Goal: Information Seeking & Learning: Learn about a topic

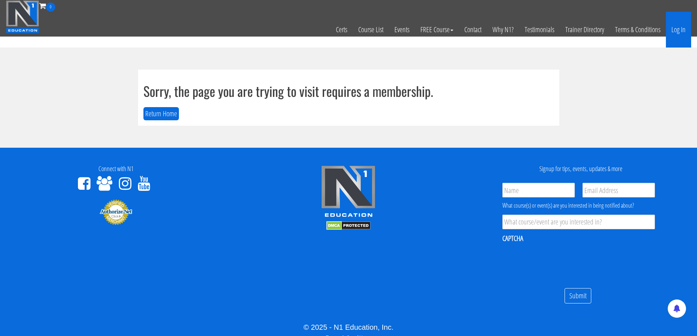
click at [676, 29] on link "Log In" at bounding box center [678, 30] width 25 height 36
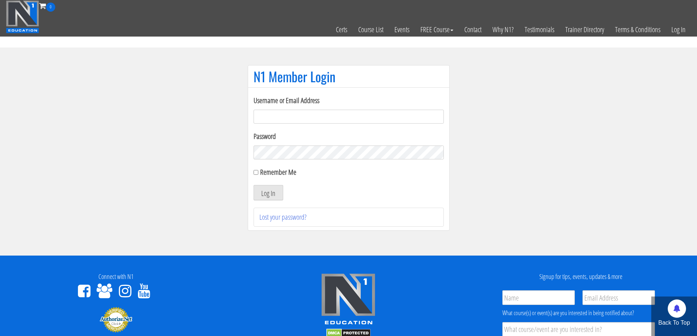
type input "[EMAIL_ADDRESS][DOMAIN_NAME]"
click at [282, 193] on button "Log In" at bounding box center [268, 192] width 30 height 15
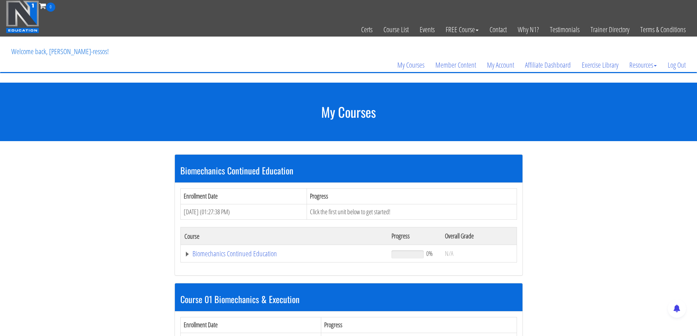
scroll to position [122, 0]
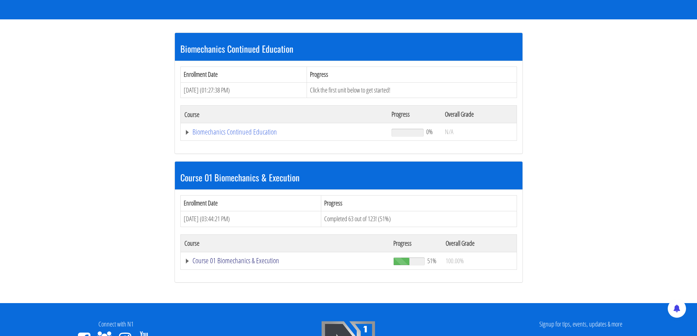
click at [223, 136] on link "Course 01 Biomechanics & Execution" at bounding box center [284, 131] width 200 height 7
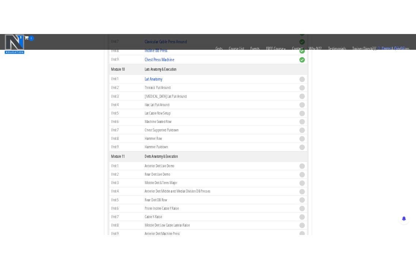
scroll to position [1402, 0]
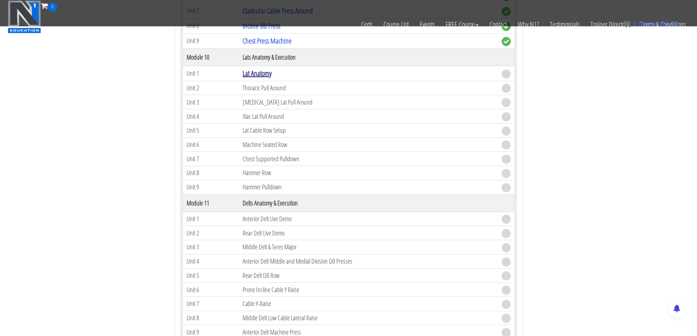
click at [261, 72] on link "Lat Anatomy" at bounding box center [256, 73] width 29 height 10
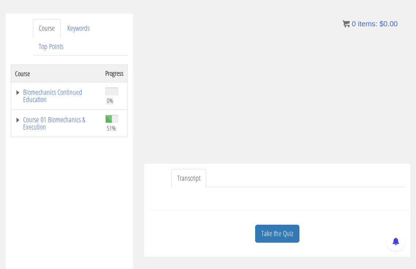
scroll to position [122, 0]
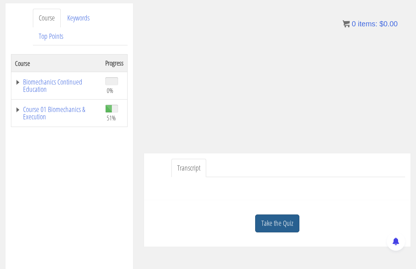
click at [286, 214] on link "Take the Quiz" at bounding box center [277, 223] width 44 height 18
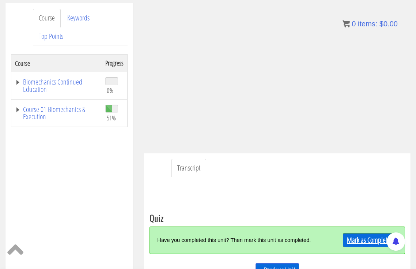
click at [373, 233] on link "Mark as Completed" at bounding box center [370, 240] width 54 height 14
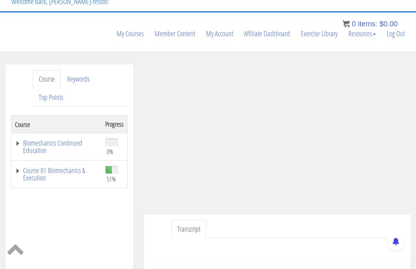
scroll to position [61, 0]
click at [375, 219] on ul "Transcript" at bounding box center [289, 228] width 234 height 19
click at [324, 214] on div "Transcript" at bounding box center [277, 237] width 267 height 47
click at [282, 219] on ul "Transcript" at bounding box center [289, 228] width 234 height 19
click at [277, 219] on ul "Transcript" at bounding box center [289, 228] width 234 height 19
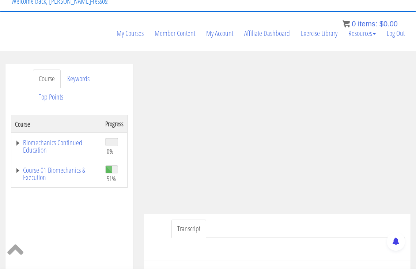
click at [245, 219] on ul "Transcript" at bounding box center [289, 228] width 234 height 19
click at [198, 219] on link "Transcript" at bounding box center [189, 228] width 35 height 19
click at [226, 219] on ul "Transcript" at bounding box center [289, 228] width 234 height 19
click at [223, 219] on ul "Transcript" at bounding box center [289, 228] width 234 height 19
drag, startPoint x: 76, startPoint y: 132, endPoint x: 71, endPoint y: 139, distance: 8.8
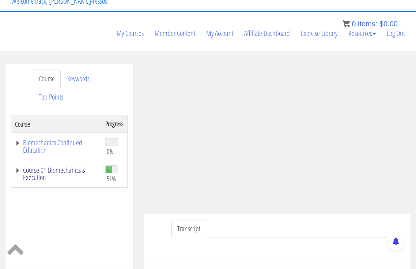
click at [76, 160] on td "Course 01 Biomechanics & Execution" at bounding box center [56, 173] width 91 height 27
click at [71, 166] on link "Course 01 Biomechanics & Execution" at bounding box center [56, 173] width 83 height 15
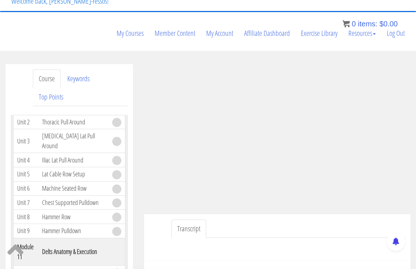
scroll to position [1723, 0]
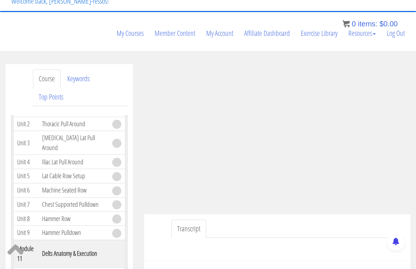
drag, startPoint x: 16, startPoint y: 106, endPoint x: 97, endPoint y: 117, distance: 81.2
click at [97, 102] on tr "Module 10 Lats Anatomy & Execution" at bounding box center [70, 87] width 112 height 27
copy tr "Module 10 Lats Anatomy & Execution"
click at [76, 102] on th "Lats Anatomy & Execution" at bounding box center [73, 87] width 70 height 27
drag, startPoint x: 17, startPoint y: 133, endPoint x: 72, endPoint y: 131, distance: 54.9
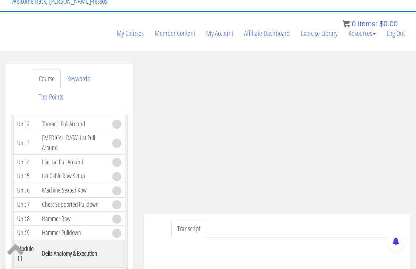
click at [72, 117] on tr "Unit 1 Lat Anatomy" at bounding box center [70, 109] width 112 height 15
copy tr "Unit 1 Lat Anatomy"
click at [102, 102] on th "Lats Anatomy & Execution" at bounding box center [73, 87] width 70 height 27
click at [361, 219] on ul "Transcript" at bounding box center [289, 228] width 234 height 19
click at [248, 219] on ul "Transcript" at bounding box center [289, 228] width 234 height 19
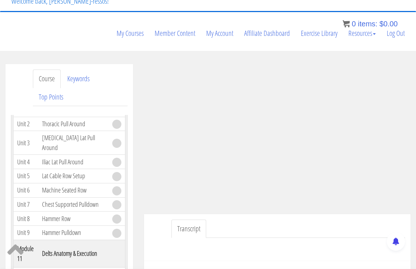
click at [365, 219] on ul "Transcript" at bounding box center [289, 228] width 234 height 19
click at [296, 219] on ul "Transcript" at bounding box center [289, 228] width 234 height 19
click at [261, 219] on ul "Transcript" at bounding box center [289, 228] width 234 height 19
click at [257, 219] on ul "Transcript" at bounding box center [289, 228] width 234 height 19
click at [342, 219] on ul "Transcript" at bounding box center [289, 228] width 234 height 19
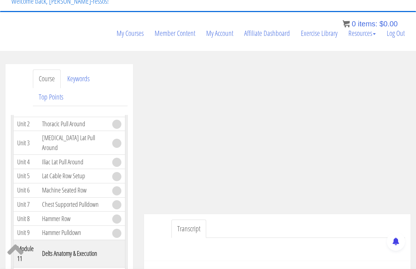
click at [356, 219] on ul "Transcript" at bounding box center [289, 228] width 234 height 19
click at [232, 219] on ul "Transcript" at bounding box center [289, 228] width 234 height 19
click at [286, 219] on ul "Transcript" at bounding box center [289, 228] width 234 height 19
click at [308, 219] on ul "Transcript" at bounding box center [289, 228] width 234 height 19
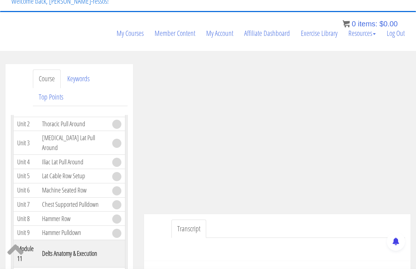
click at [308, 219] on ul "Transcript" at bounding box center [289, 228] width 234 height 19
click at [324, 219] on ul "Transcript" at bounding box center [289, 228] width 234 height 19
click at [324, 214] on div "Transcript" at bounding box center [277, 237] width 267 height 47
click at [320, 219] on ul "Transcript" at bounding box center [289, 228] width 234 height 19
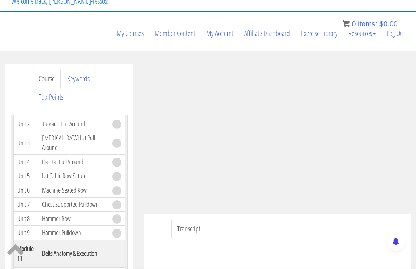
click at [320, 219] on ul "Transcript" at bounding box center [289, 228] width 234 height 19
click at [308, 219] on ul "Transcript" at bounding box center [289, 228] width 234 height 19
click at [342, 219] on ul "Transcript" at bounding box center [289, 228] width 234 height 19
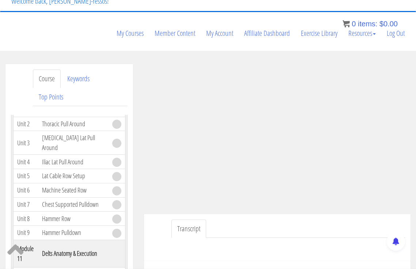
click at [342, 219] on ul "Transcript" at bounding box center [289, 228] width 234 height 19
click at [332, 219] on ul "Transcript" at bounding box center [289, 228] width 234 height 19
click at [319, 219] on ul "Transcript" at bounding box center [289, 228] width 234 height 19
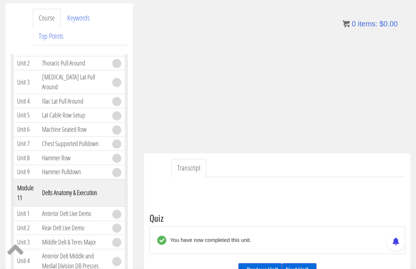
click at [302, 263] on link "Next Unit »" at bounding box center [299, 270] width 35 height 14
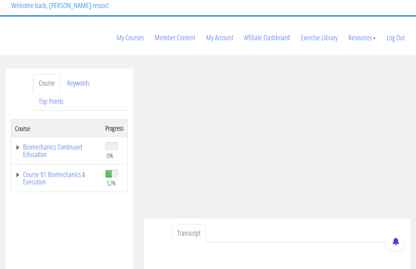
scroll to position [61, 0]
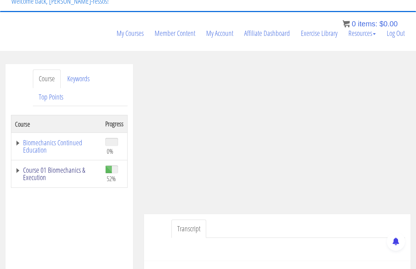
click at [71, 166] on link "Course 01 Biomechanics & Execution" at bounding box center [56, 173] width 83 height 15
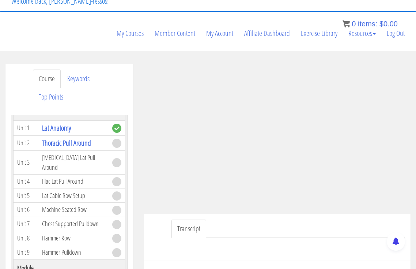
scroll to position [1707, 0]
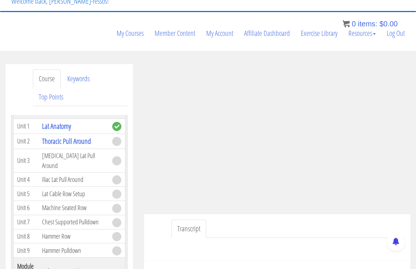
click at [359, 219] on ul "Transcript" at bounding box center [289, 228] width 234 height 19
click at [322, 219] on ul "Transcript" at bounding box center [289, 228] width 234 height 19
click at [312, 219] on ul "Transcript" at bounding box center [289, 228] width 234 height 19
click at [226, 219] on ul "Transcript" at bounding box center [289, 228] width 234 height 19
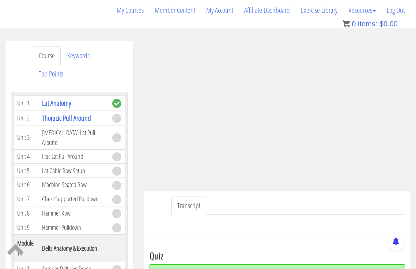
scroll to position [122, 0]
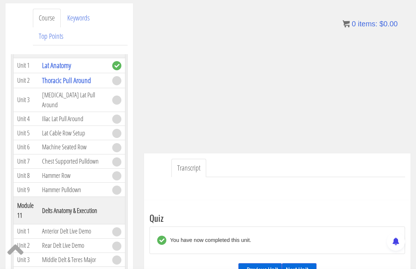
click at [299, 263] on link "Next Unit »" at bounding box center [299, 270] width 35 height 14
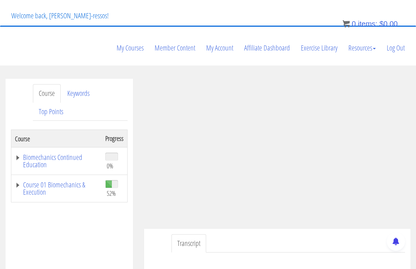
scroll to position [43, 0]
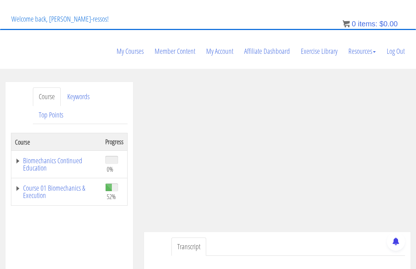
click at [307, 237] on ul "Transcript" at bounding box center [289, 246] width 234 height 19
click at [310, 237] on ul "Transcript" at bounding box center [289, 246] width 234 height 19
click at [93, 178] on td "Course 01 Biomechanics & Execution" at bounding box center [56, 191] width 91 height 27
click at [75, 184] on link "Course 01 Biomechanics & Execution" at bounding box center [56, 191] width 83 height 15
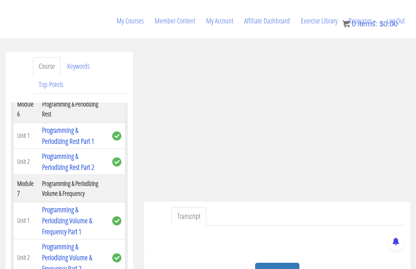
scroll to position [104, 0]
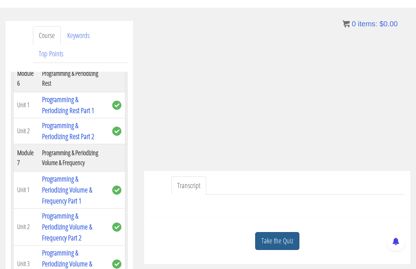
click at [278, 232] on link "Take the Quiz" at bounding box center [277, 241] width 44 height 18
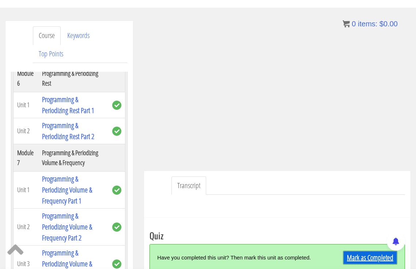
click at [351, 250] on link "Mark as Completed" at bounding box center [370, 257] width 54 height 14
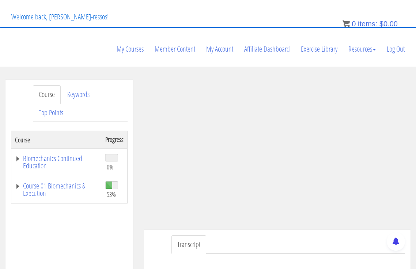
scroll to position [43, 0]
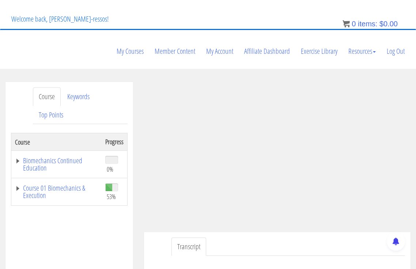
click at [264, 237] on ul "Transcript" at bounding box center [289, 246] width 234 height 19
click at [348, 237] on ul "Transcript" at bounding box center [289, 246] width 234 height 19
click at [349, 237] on ul "Transcript" at bounding box center [289, 246] width 234 height 19
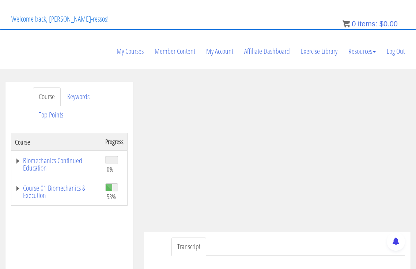
click at [349, 237] on ul "Transcript" at bounding box center [289, 246] width 234 height 19
click at [309, 237] on ul "Transcript" at bounding box center [289, 246] width 234 height 19
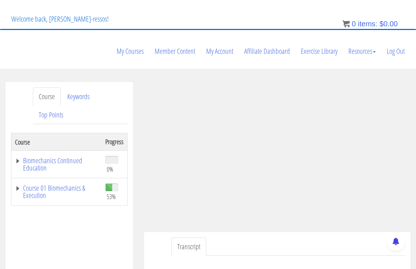
click at [309, 237] on ul "Transcript" at bounding box center [289, 246] width 234 height 19
click at [324, 237] on ul "Transcript" at bounding box center [289, 246] width 234 height 19
click at [297, 237] on ul "Transcript" at bounding box center [289, 246] width 234 height 19
click at [316, 237] on ul "Transcript" at bounding box center [289, 246] width 234 height 19
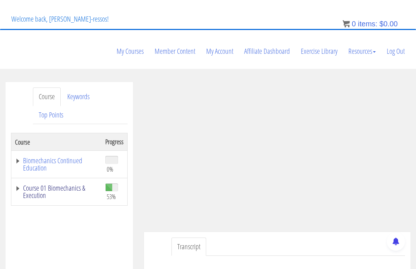
click at [91, 184] on link "Course 01 Biomechanics & Execution" at bounding box center [56, 191] width 83 height 15
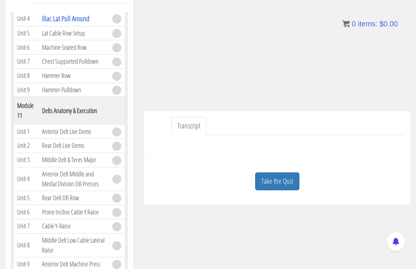
scroll to position [165, 0]
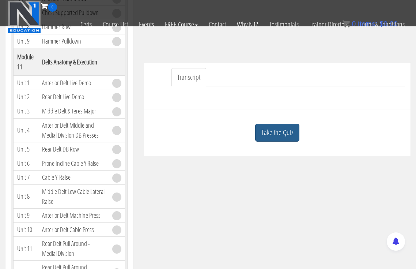
click at [285, 124] on link "Take the Quiz" at bounding box center [277, 133] width 44 height 18
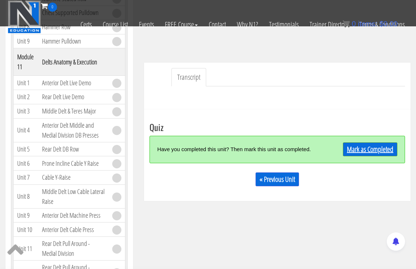
click at [369, 142] on link "Mark as Completed" at bounding box center [370, 149] width 54 height 14
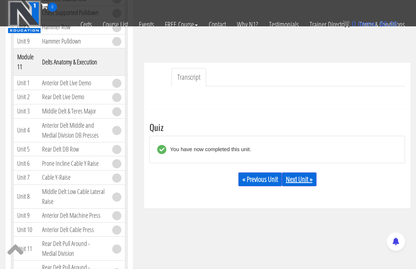
click at [308, 172] on link "Next Unit »" at bounding box center [299, 179] width 35 height 14
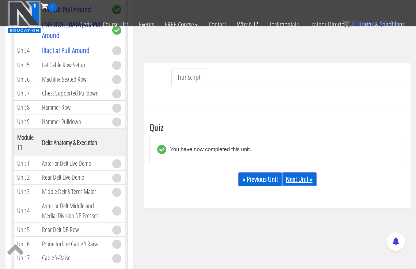
scroll to position [1646, 0]
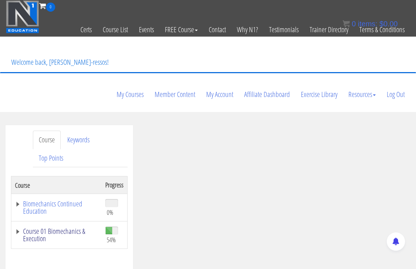
click at [68, 227] on link "Course 01 Biomechanics & Execution" at bounding box center [56, 234] width 83 height 15
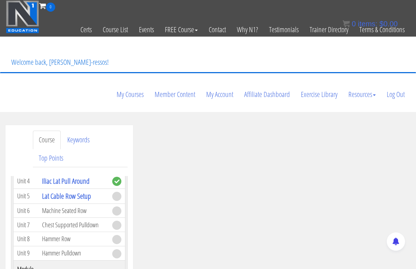
scroll to position [1767, 0]
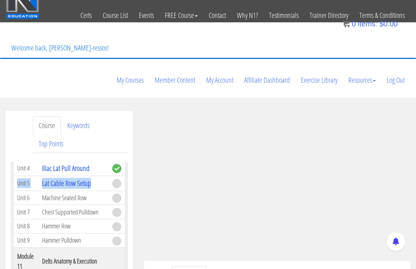
drag, startPoint x: 95, startPoint y: 197, endPoint x: 17, endPoint y: 197, distance: 78.6
click at [17, 191] on tr "Unit 5 Lat Cable Row Setup" at bounding box center [70, 183] width 112 height 15
copy tr "Unit 5 Lat Cable Row Setup"
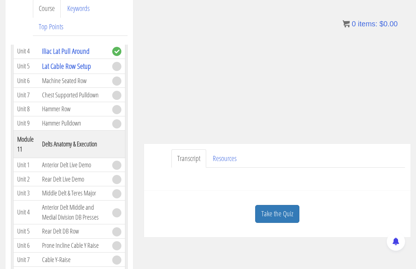
scroll to position [136, 0]
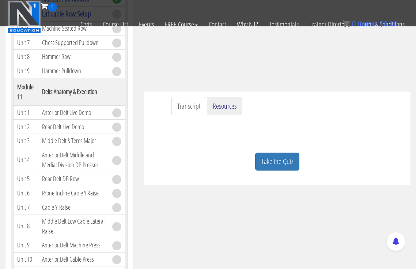
click at [230, 97] on link "Resources" at bounding box center [224, 106] width 35 height 19
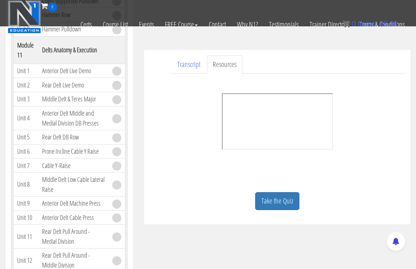
scroll to position [183, 0]
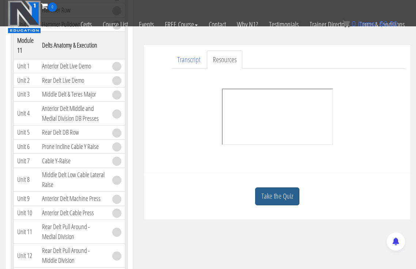
click at [272, 187] on link "Take the Quiz" at bounding box center [277, 196] width 44 height 18
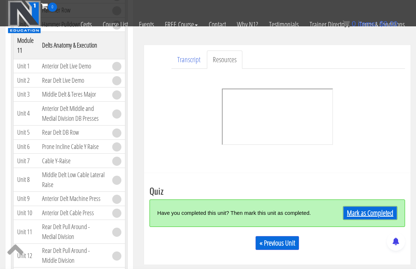
click at [364, 206] on link "Mark as Completed" at bounding box center [370, 213] width 54 height 14
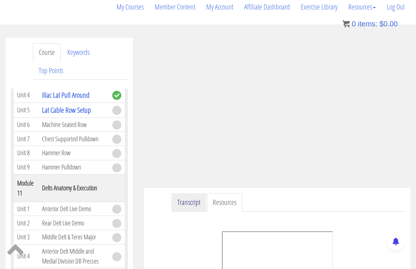
scroll to position [209, 0]
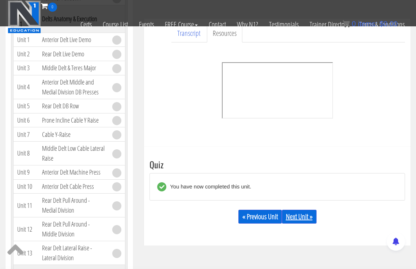
click at [308, 210] on link "Next Unit »" at bounding box center [299, 217] width 35 height 14
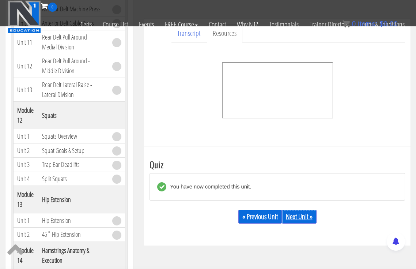
scroll to position [1950, 0]
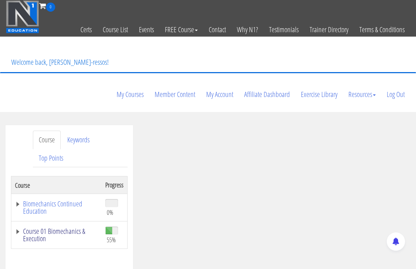
click at [69, 227] on link "Course 01 Biomechanics & Execution" at bounding box center [56, 234] width 83 height 15
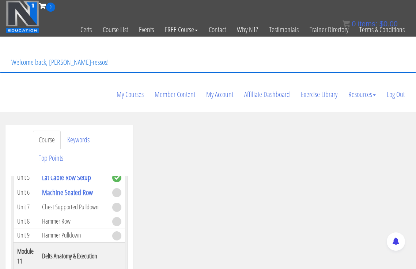
scroll to position [1767, 0]
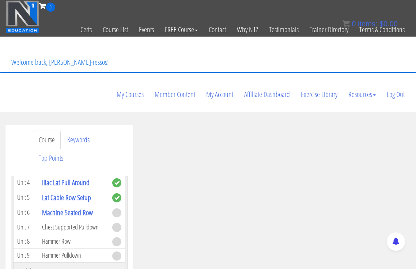
drag, startPoint x: 95, startPoint y: 226, endPoint x: 17, endPoint y: 227, distance: 77.9
click at [17, 220] on tr "Unit 6 Machine Seated Row" at bounding box center [70, 212] width 112 height 15
copy tr "Unit 6 Machine Seated Row"
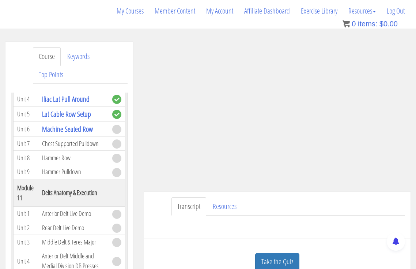
scroll to position [122, 0]
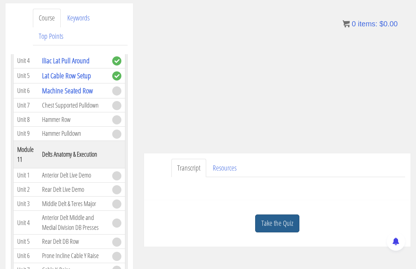
click at [280, 214] on link "Take the Quiz" at bounding box center [277, 223] width 44 height 18
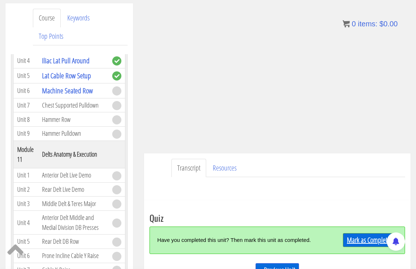
click at [364, 233] on link "Mark as Completed" at bounding box center [370, 240] width 54 height 14
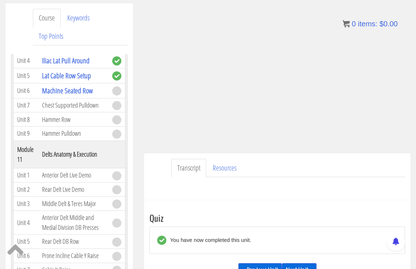
click at [297, 263] on link "Next Unit »" at bounding box center [299, 270] width 35 height 14
